Goal: Information Seeking & Learning: Learn about a topic

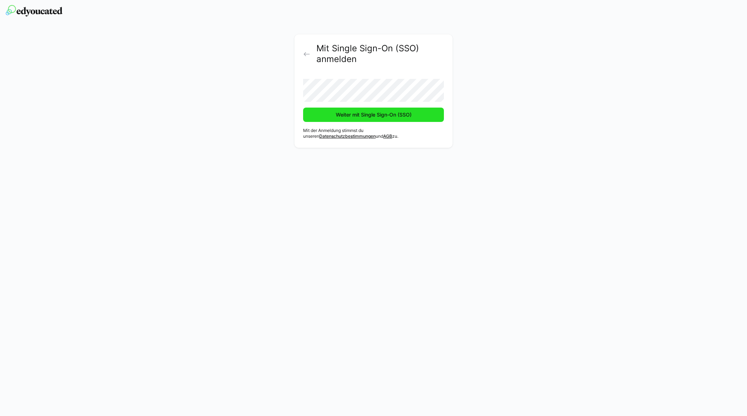
click at [339, 118] on span "Weiter mit Single Sign-On (SSO)" at bounding box center [374, 114] width 78 height 7
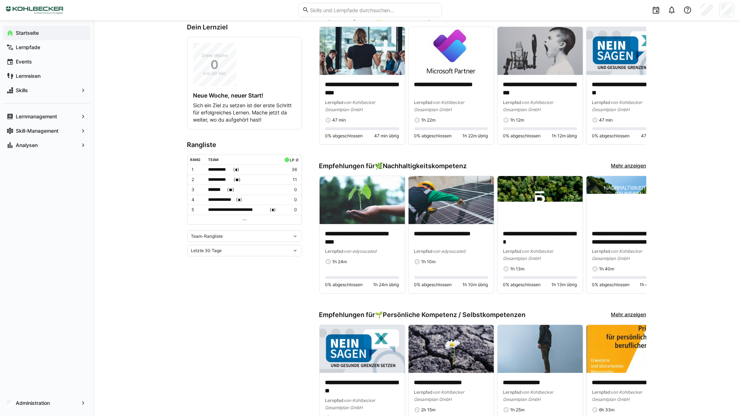
scroll to position [318, 0]
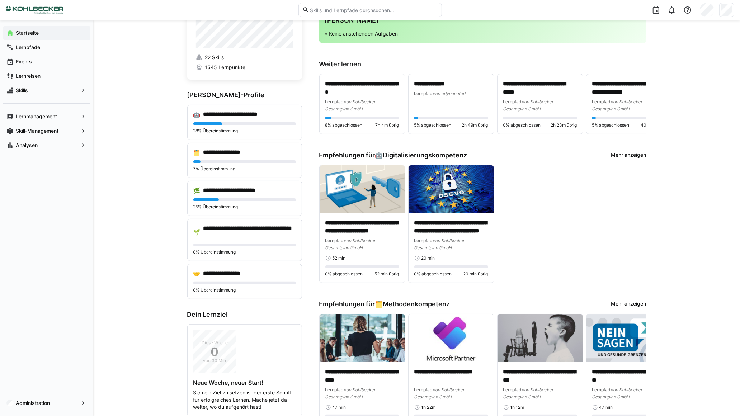
scroll to position [0, 0]
